Goal: Task Accomplishment & Management: Use online tool/utility

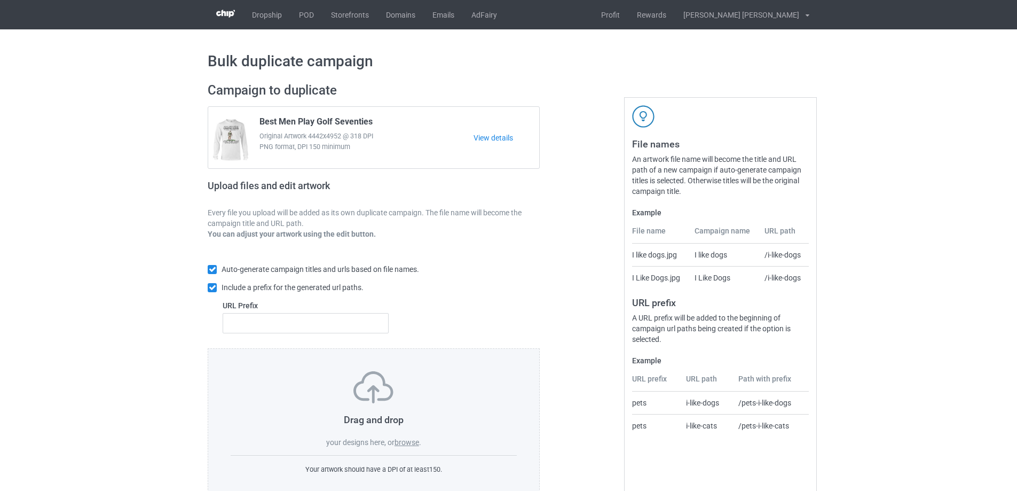
click at [413, 444] on label "browse" at bounding box center [406, 442] width 25 height 9
click at [0, 0] on input "browse" at bounding box center [0, 0] width 0 height 0
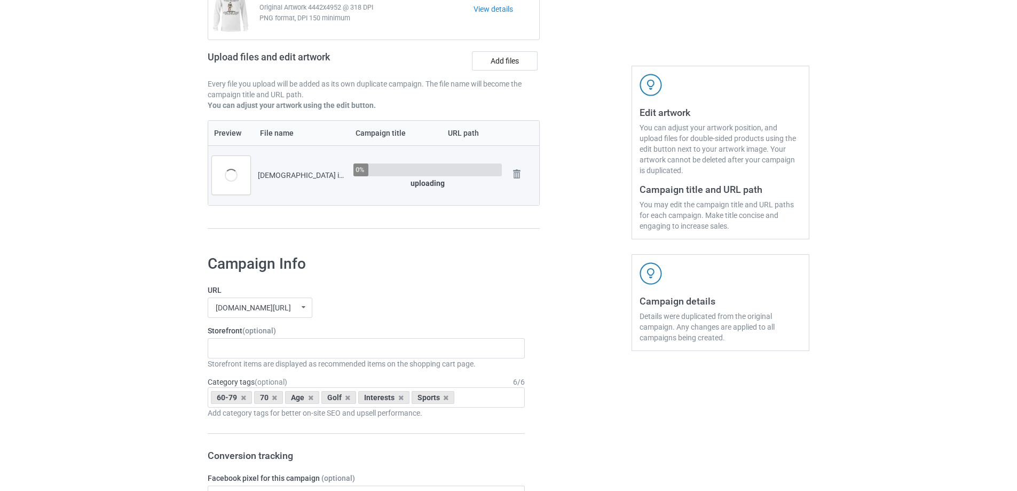
scroll to position [427, 0]
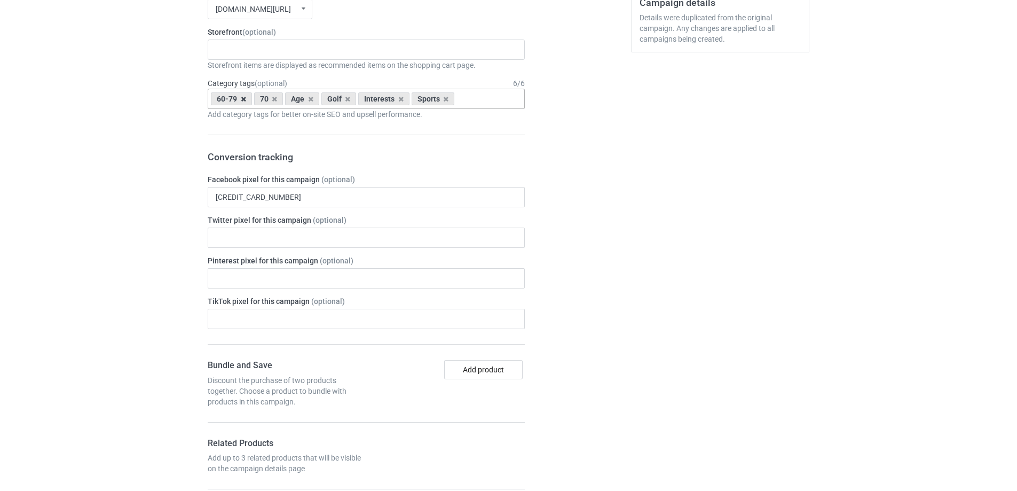
click at [241, 100] on icon at bounding box center [243, 99] width 5 height 7
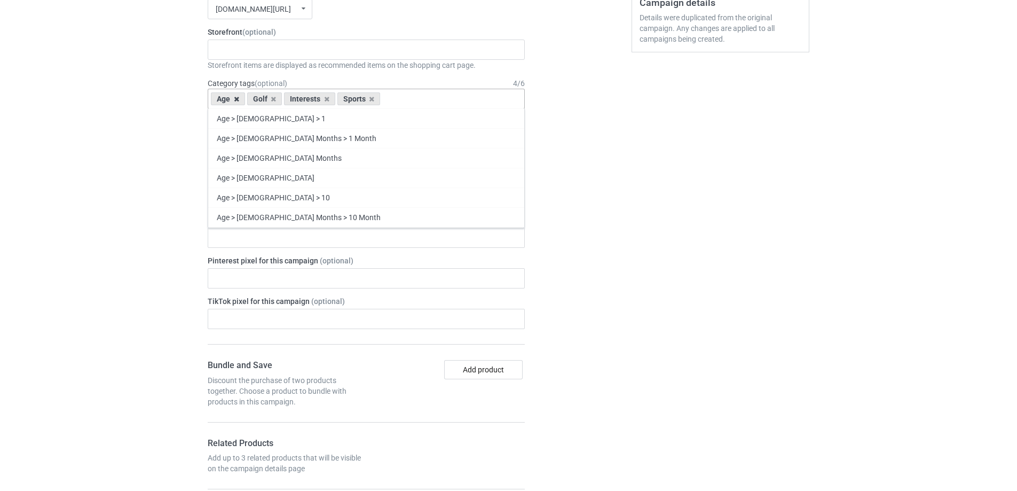
click at [238, 99] on icon at bounding box center [236, 99] width 5 height 7
type input "golf"
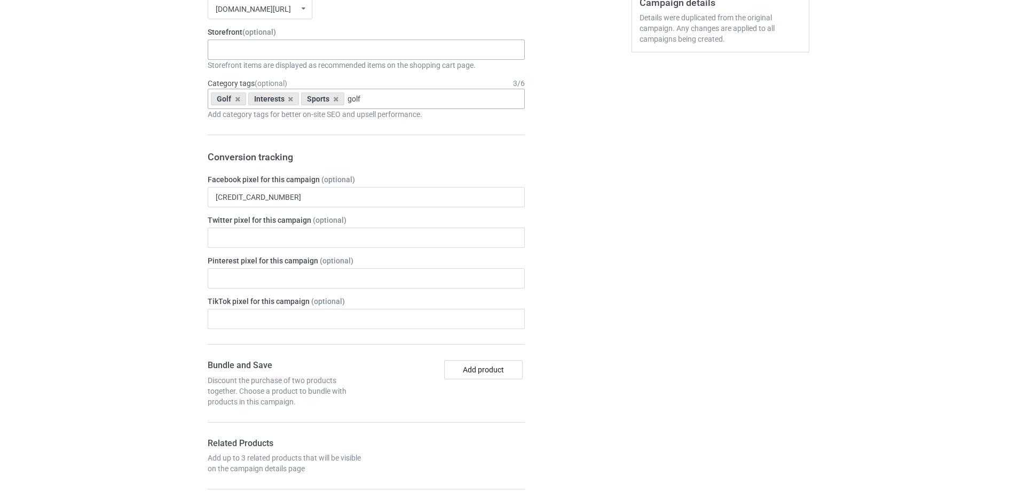
click at [255, 57] on div "Gifts For Bikers No Hobby [DATE] Hide And Seek World Champion Sasquatch I Love …" at bounding box center [366, 50] width 317 height 20
type input "golf"
click at [261, 73] on div "I Love Golf" at bounding box center [366, 69] width 316 height 20
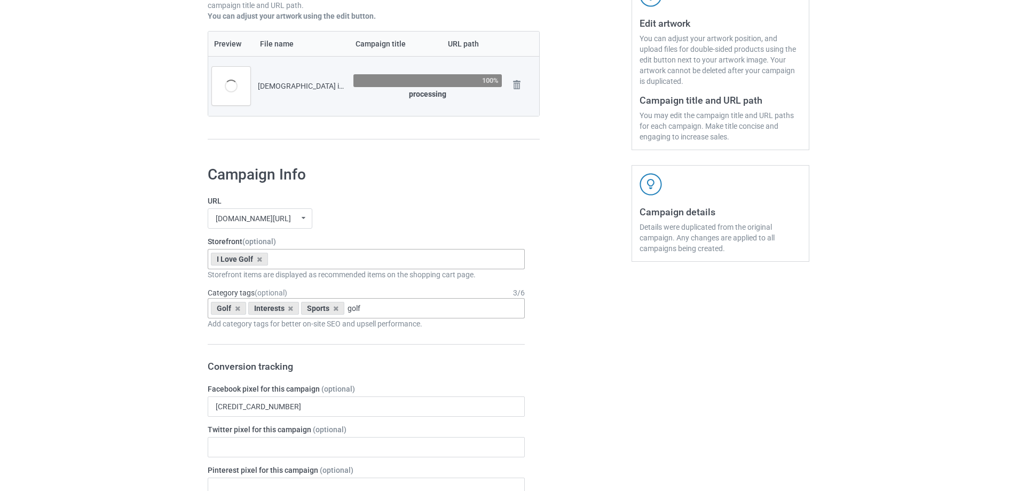
scroll to position [107, 0]
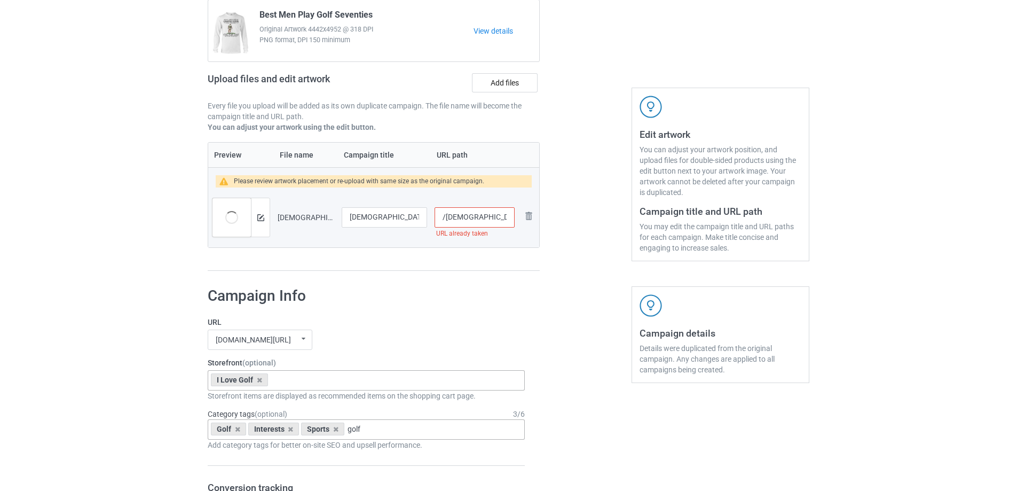
click at [469, 220] on input "/[DEMOGRAPHIC_DATA]-is-my-savior-golf-is-my-therapy" at bounding box center [475, 217] width 80 height 20
type input "/[DEMOGRAPHIC_DATA]-my-savior-golf-is-my-therapy-giift"
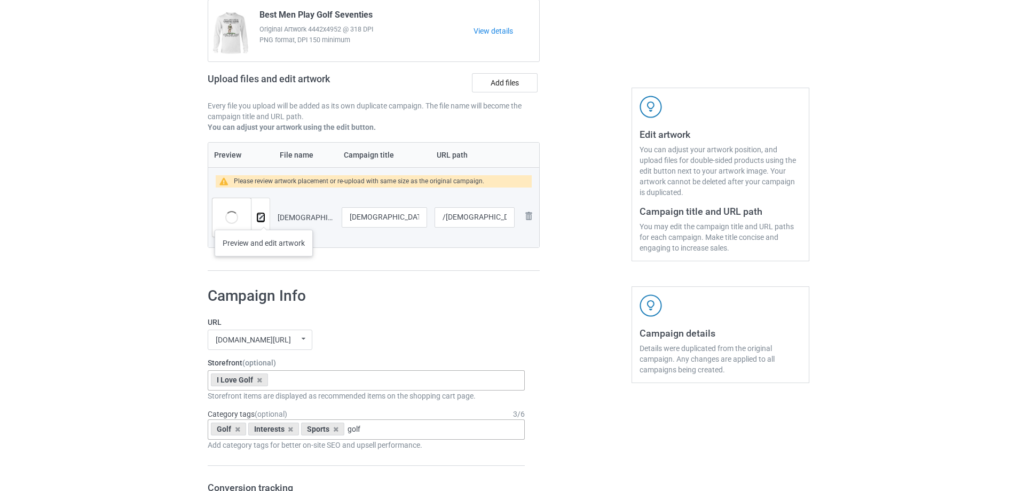
click at [264, 219] on img at bounding box center [260, 217] width 7 height 7
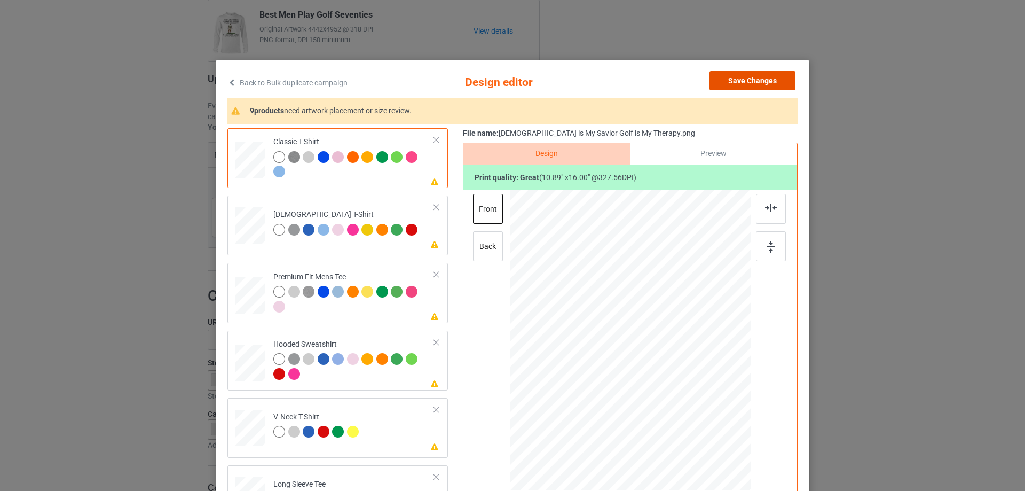
click at [761, 78] on button "Save Changes" at bounding box center [752, 80] width 86 height 19
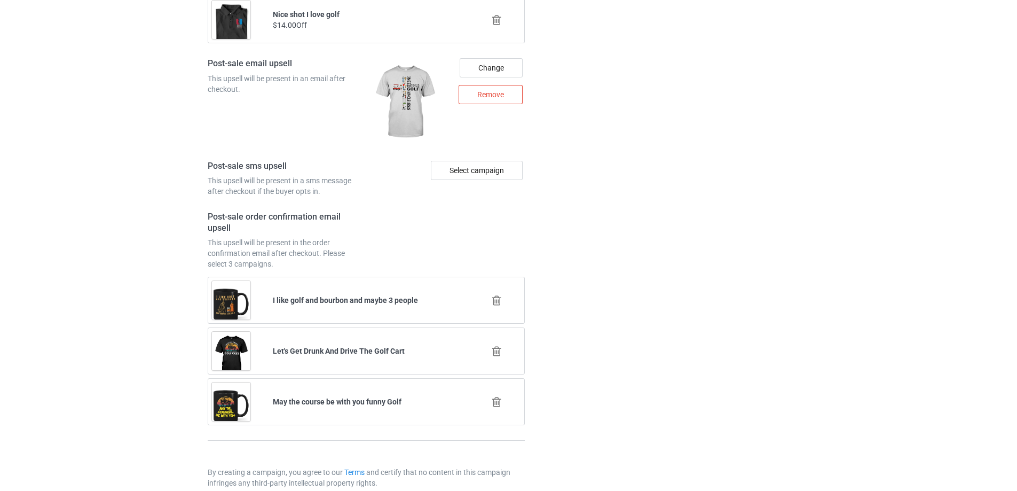
scroll to position [1459, 0]
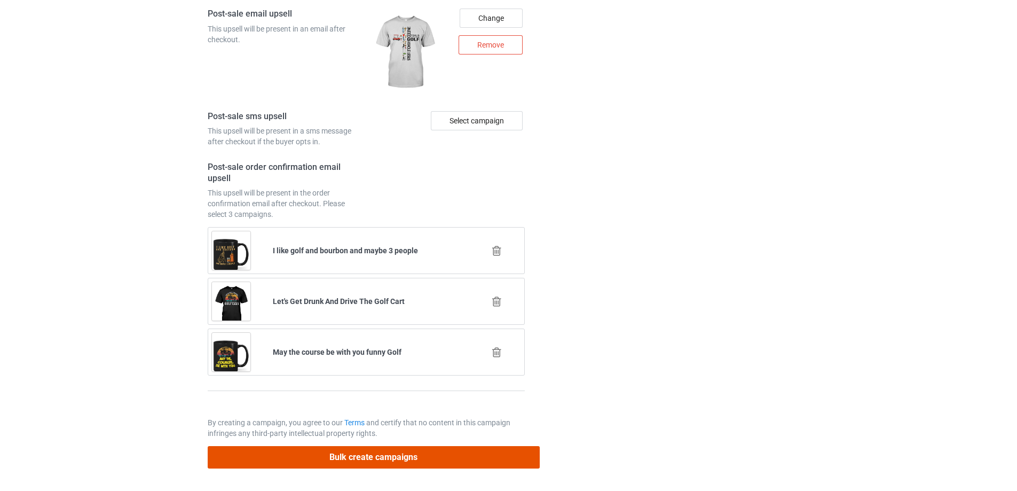
click at [356, 457] on button "Bulk create campaigns" at bounding box center [374, 457] width 332 height 22
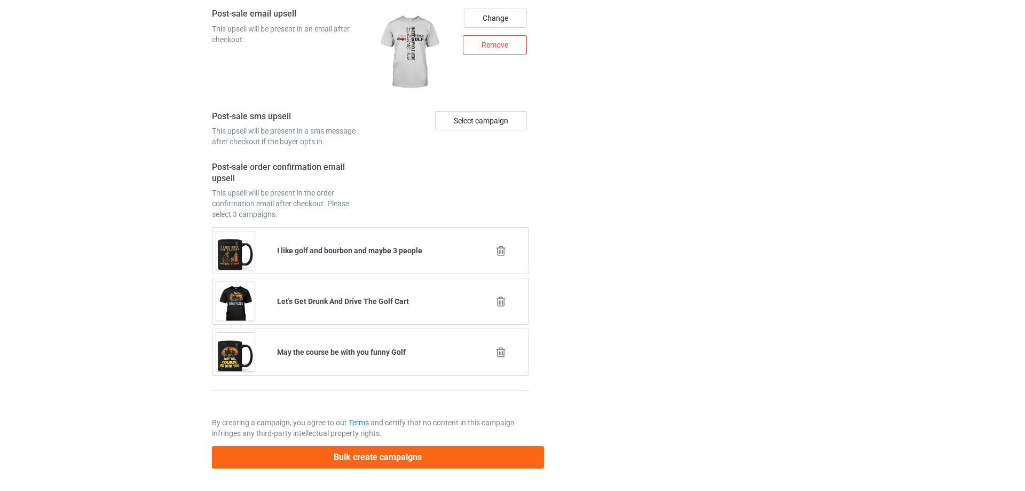
scroll to position [0, 0]
